Goal: Transaction & Acquisition: Obtain resource

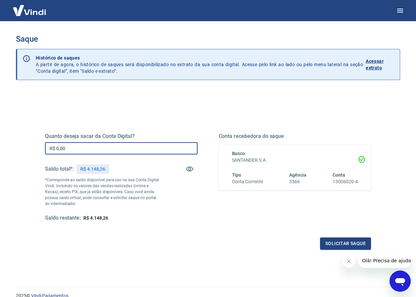
click at [61, 148] on input "R$ 0,00" at bounding box center [121, 148] width 153 height 12
drag, startPoint x: 74, startPoint y: 145, endPoint x: 0, endPoint y: 166, distance: 77.3
click at [0, 166] on html "Saque Histórico de saques A partir de agora, o histórico de saques será disponi…" at bounding box center [208, 148] width 416 height 297
type input "R$ 4.148,26"
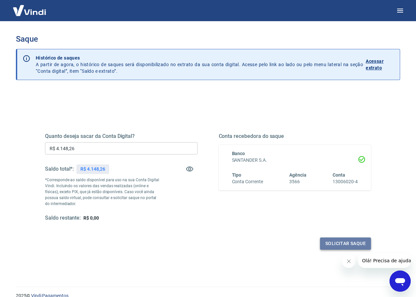
click at [344, 241] on button "Solicitar saque" at bounding box center [345, 244] width 51 height 12
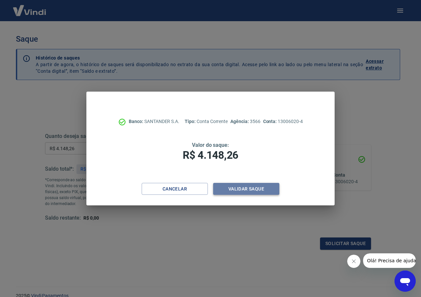
click at [239, 185] on button "Validar saque" at bounding box center [246, 189] width 66 height 12
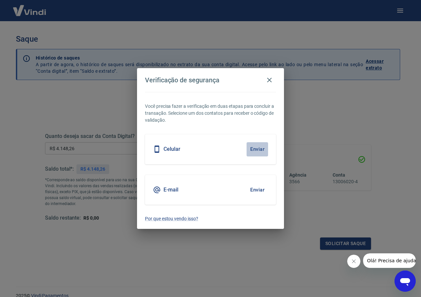
click at [256, 148] on button "Enviar" at bounding box center [258, 149] width 22 height 14
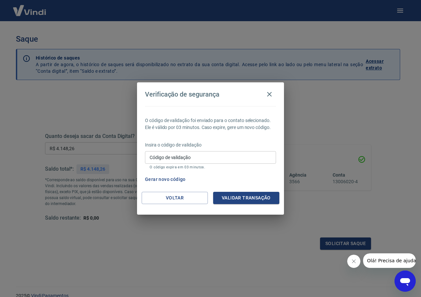
click at [178, 158] on input "Código de validação" at bounding box center [210, 157] width 131 height 12
click at [165, 180] on button "Gerar novo código" at bounding box center [165, 179] width 46 height 12
click at [160, 158] on input "Código de validação" at bounding box center [210, 157] width 131 height 12
type input "226656"
click at [246, 198] on button "Validar transação" at bounding box center [246, 198] width 66 height 12
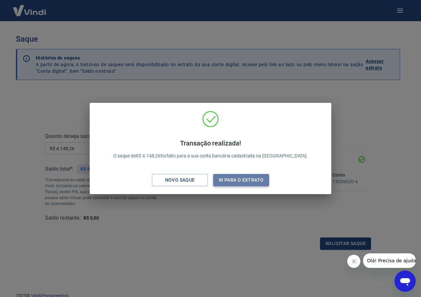
click at [238, 176] on button "Ir para o extrato" at bounding box center [241, 180] width 56 height 12
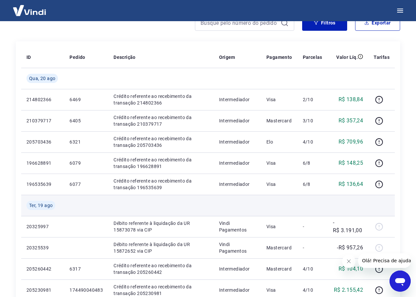
scroll to position [99, 0]
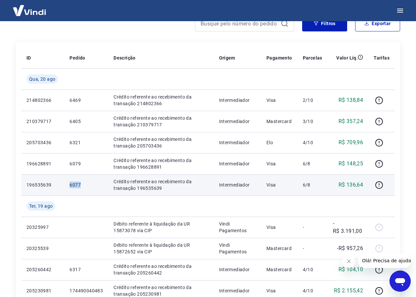
drag, startPoint x: 69, startPoint y: 187, endPoint x: 81, endPoint y: 186, distance: 12.3
click at [81, 186] on td "6077" at bounding box center [86, 184] width 44 height 21
drag, startPoint x: 81, startPoint y: 186, endPoint x: 75, endPoint y: 184, distance: 6.1
copy p "6077"
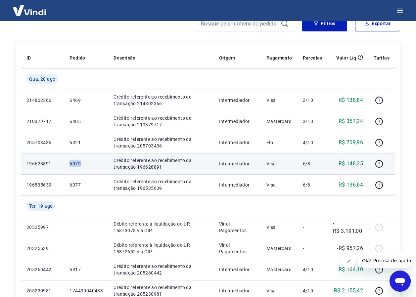
drag, startPoint x: 69, startPoint y: 167, endPoint x: 81, endPoint y: 167, distance: 12.9
click at [81, 167] on td "6079" at bounding box center [86, 163] width 44 height 21
drag, startPoint x: 81, startPoint y: 167, endPoint x: 73, endPoint y: 165, distance: 8.4
copy p "6079"
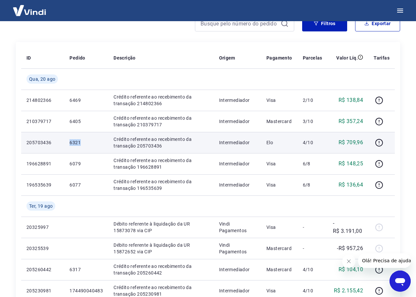
drag, startPoint x: 68, startPoint y: 141, endPoint x: 87, endPoint y: 144, distance: 20.0
click at [87, 144] on td "6321" at bounding box center [86, 142] width 44 height 21
drag, startPoint x: 87, startPoint y: 144, endPoint x: 75, endPoint y: 142, distance: 12.7
copy p "6321"
click at [381, 141] on icon "button" at bounding box center [379, 143] width 8 height 8
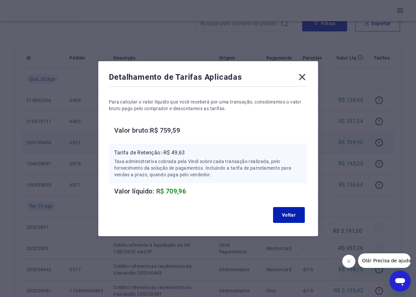
click at [302, 74] on icon at bounding box center [302, 77] width 11 height 11
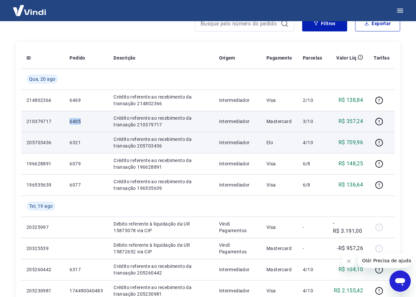
drag, startPoint x: 62, startPoint y: 122, endPoint x: 81, endPoint y: 122, distance: 18.9
click at [81, 122] on tr "210379717 6405 Crédito referente ao recebimento da transação 210379717 Intermed…" at bounding box center [208, 121] width 374 height 21
drag, startPoint x: 81, startPoint y: 122, endPoint x: 77, endPoint y: 121, distance: 3.7
copy tr "6405"
click at [379, 120] on icon "button" at bounding box center [379, 122] width 8 height 8
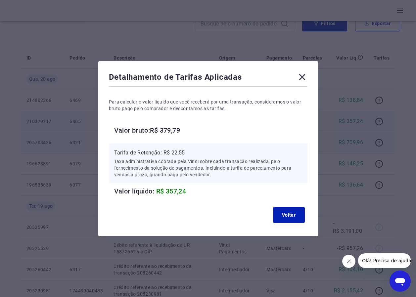
click at [302, 73] on icon at bounding box center [302, 77] width 11 height 11
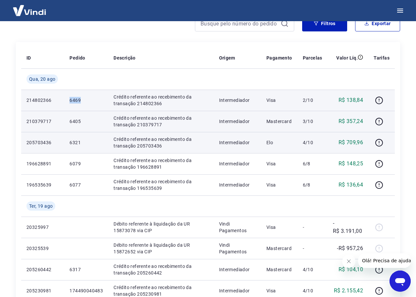
drag, startPoint x: 69, startPoint y: 99, endPoint x: 100, endPoint y: 99, distance: 31.8
click at [100, 99] on td "6469" at bounding box center [86, 100] width 44 height 21
drag, startPoint x: 100, startPoint y: 99, endPoint x: 75, endPoint y: 100, distance: 24.8
copy p "6469"
click at [380, 97] on icon "button" at bounding box center [379, 100] width 8 height 8
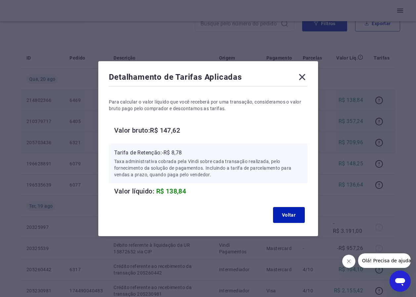
click at [304, 75] on icon at bounding box center [302, 77] width 11 height 11
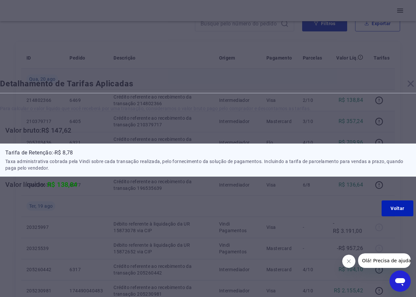
click at [304, 75] on td at bounding box center [313, 79] width 30 height 21
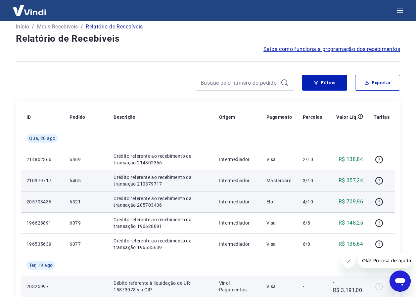
scroll to position [0, 0]
